Goal: Task Accomplishment & Management: Manage account settings

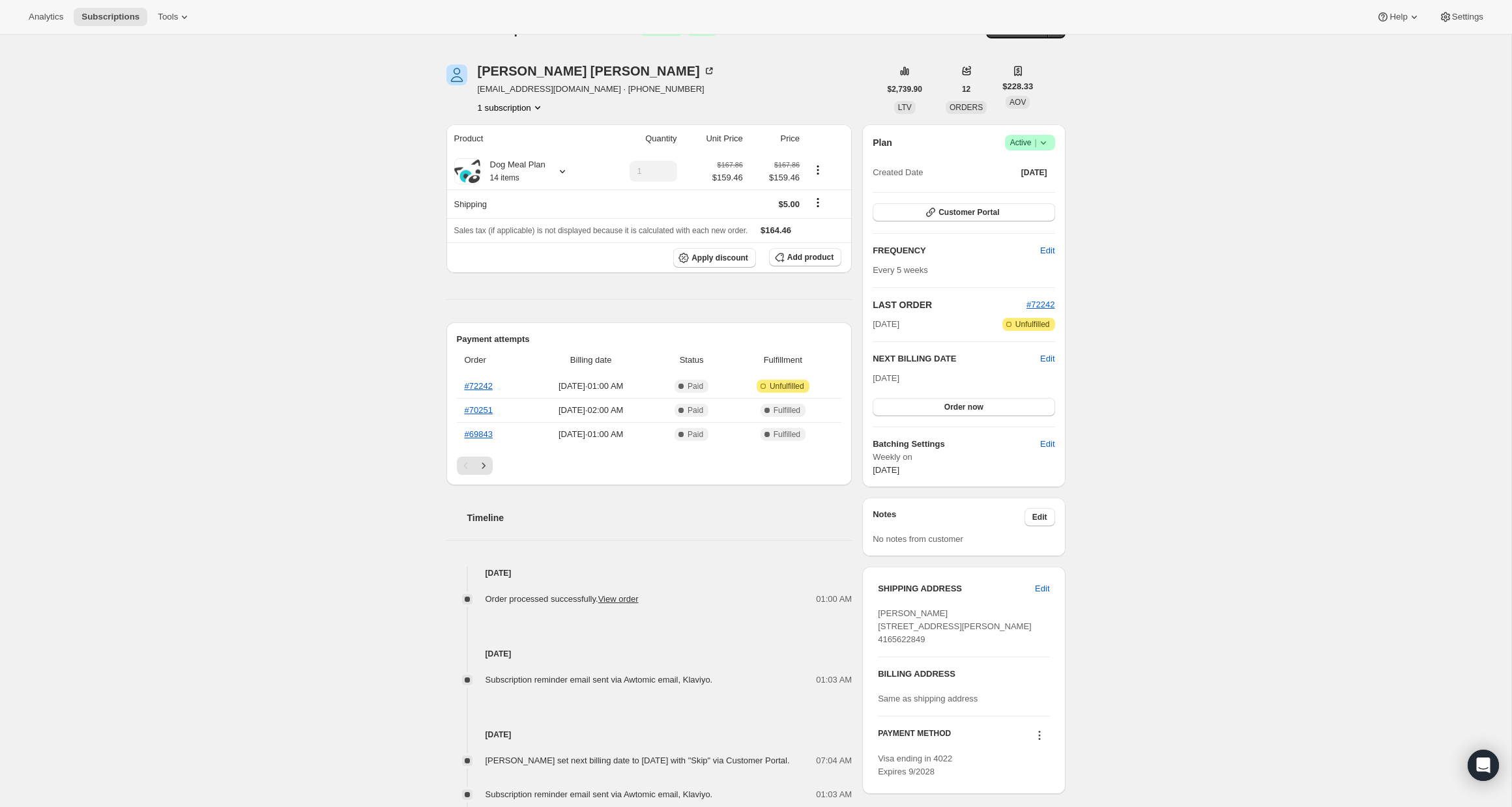
scroll to position [34, 0]
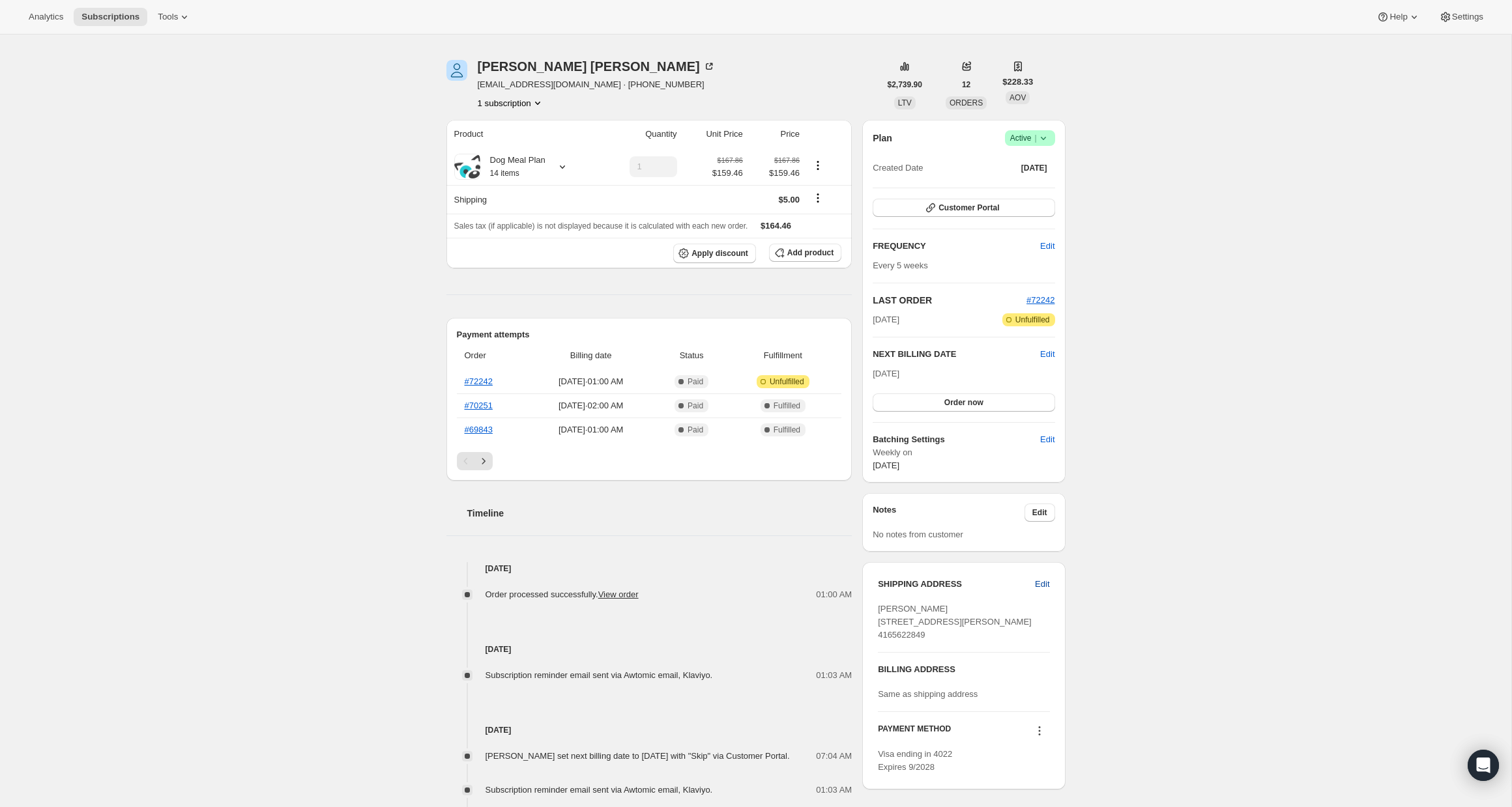
click at [1040, 579] on span "Edit" at bounding box center [1042, 584] width 14 height 13
select select "ON"
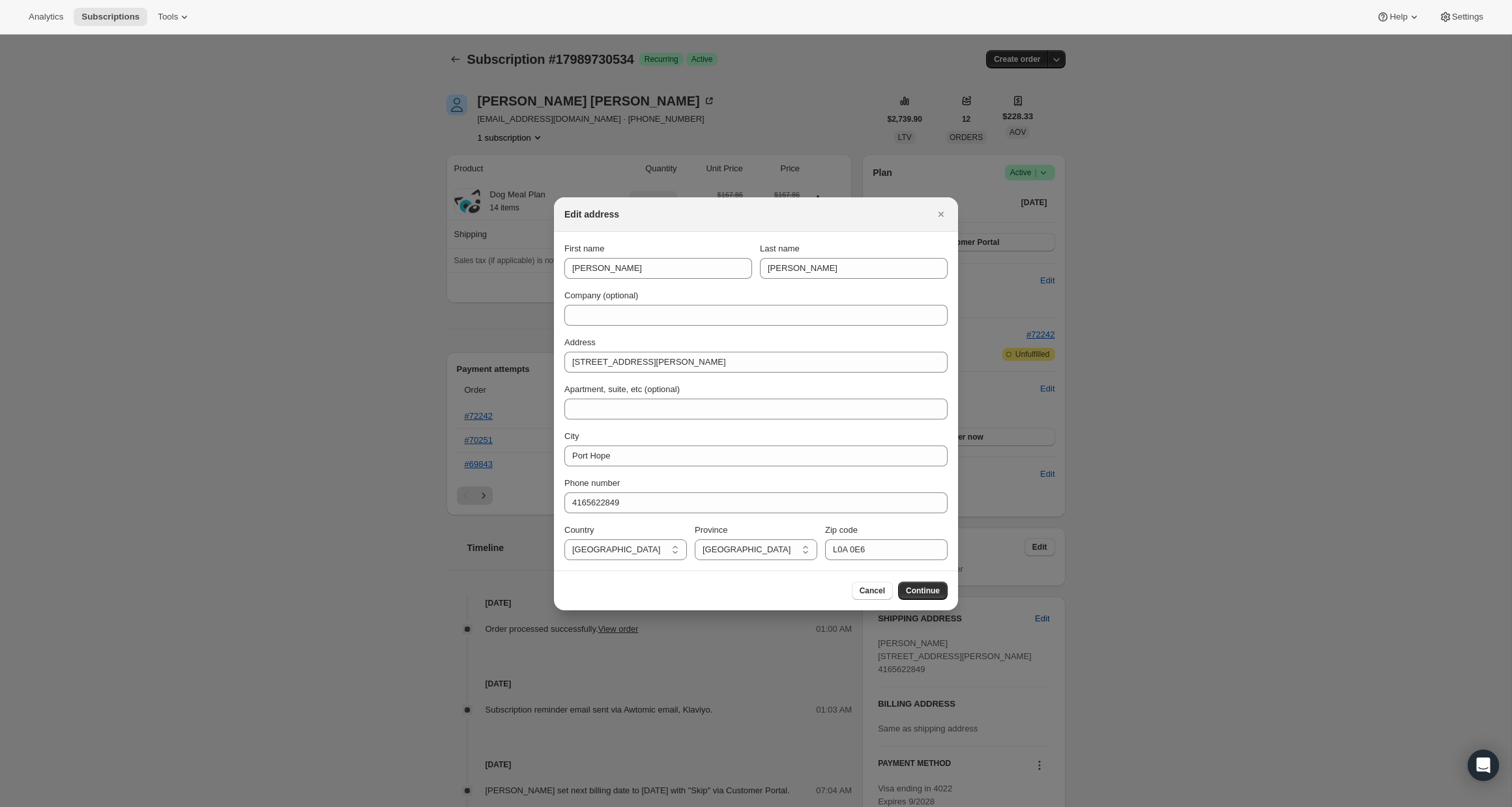
scroll to position [0, 0]
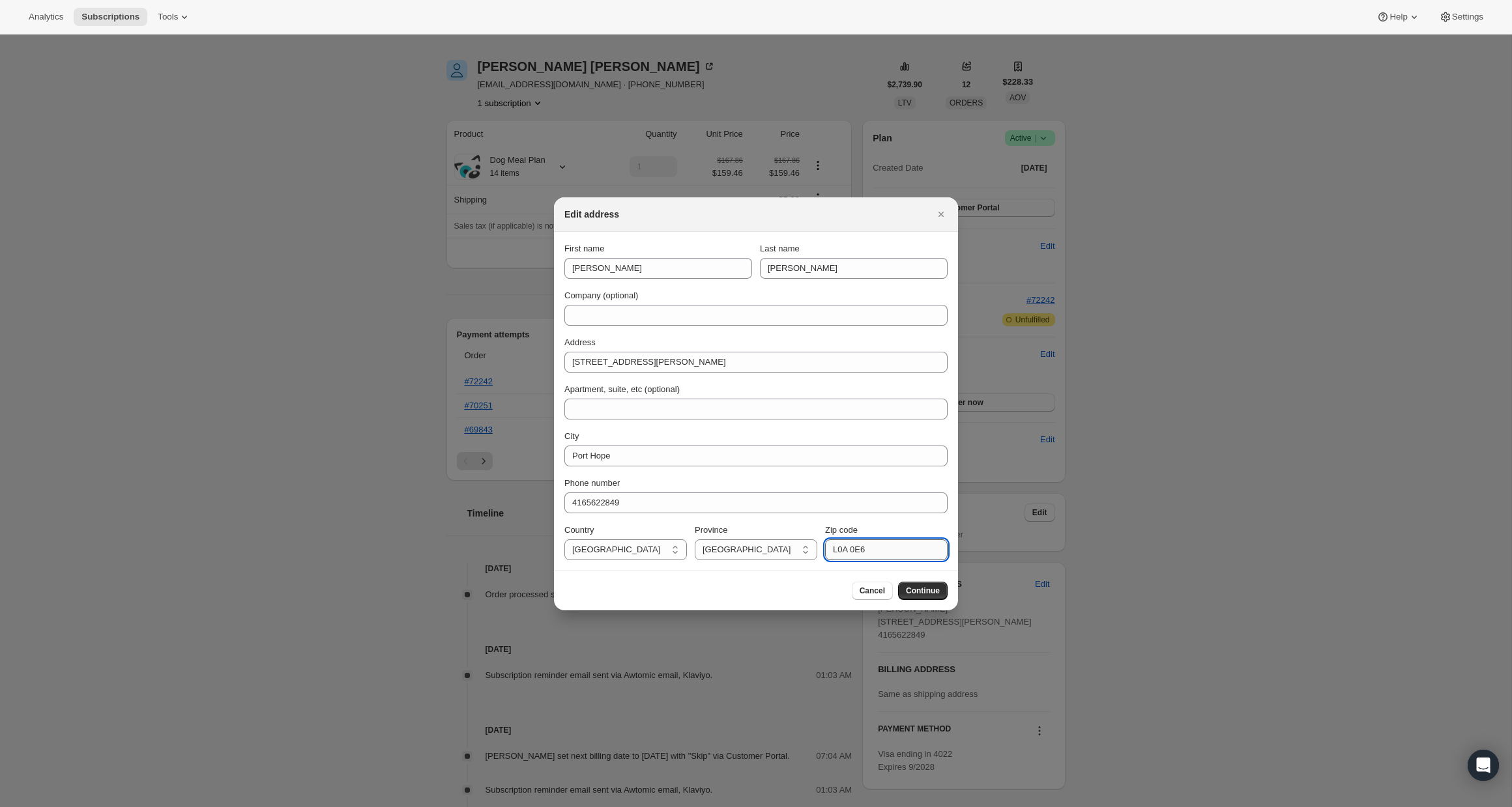
click at [844, 552] on input "L0A 0E6" at bounding box center [886, 550] width 122 height 21
type input "L1A 0E6"
click at [880, 527] on div "Zip code" at bounding box center [886, 530] width 122 height 13
click at [914, 592] on span "Continue" at bounding box center [922, 590] width 34 height 10
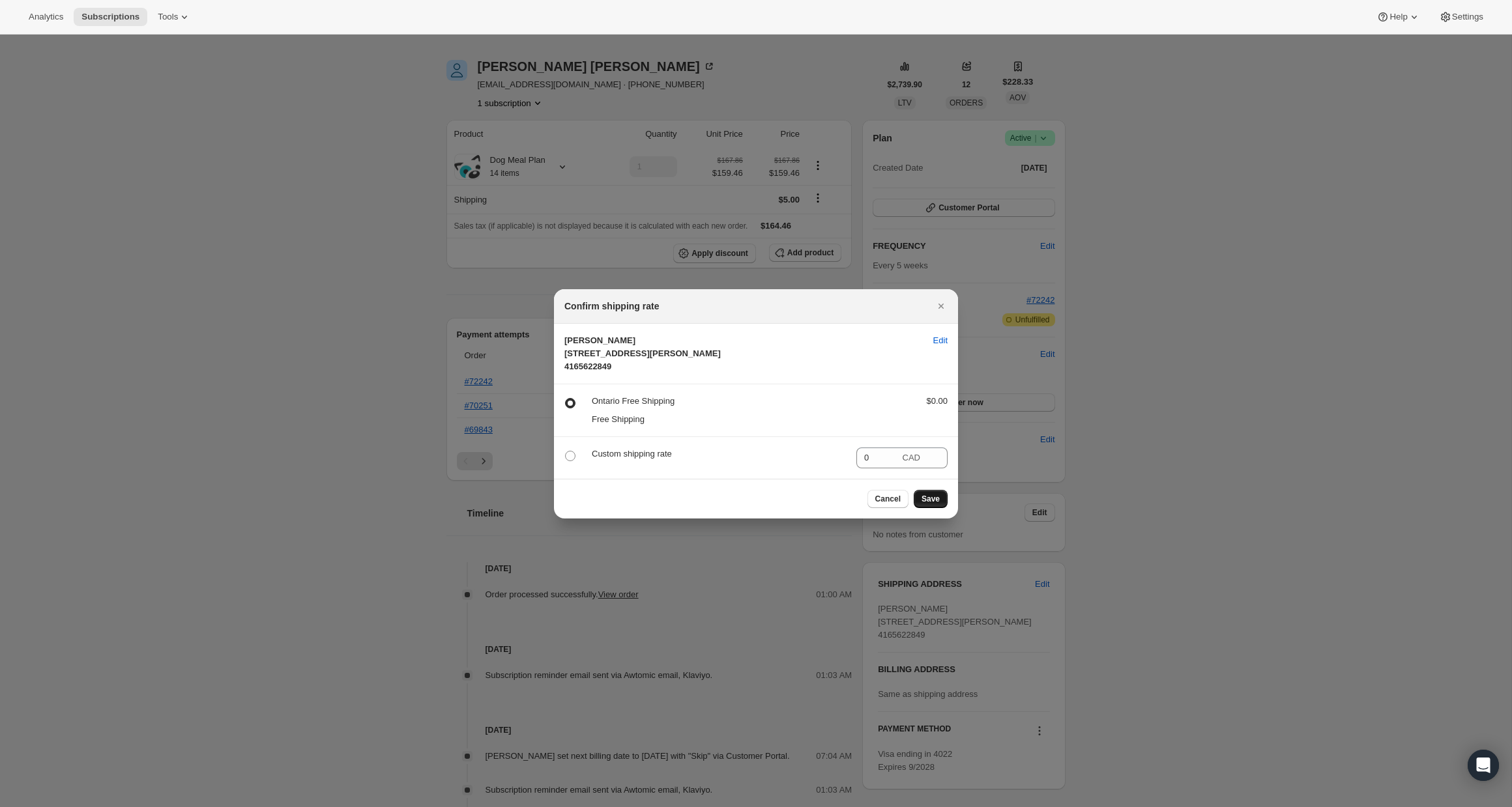
click at [939, 504] on span "Save" at bounding box center [930, 498] width 18 height 10
